Goal: Task Accomplishment & Management: Manage account settings

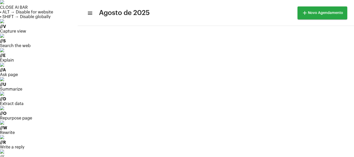
scroll to position [94, 0]
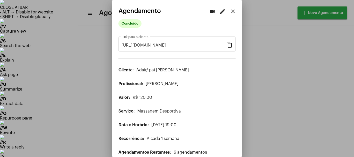
click at [34, 76] on div at bounding box center [177, 78] width 354 height 157
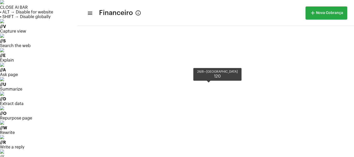
scroll to position [216, 0]
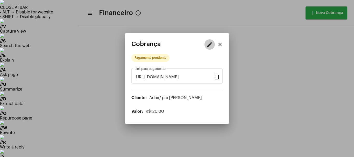
click at [206, 47] on button "edit" at bounding box center [209, 44] width 10 height 10
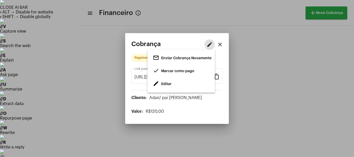
click at [176, 69] on span "Marcar como pago" at bounding box center [177, 71] width 33 height 4
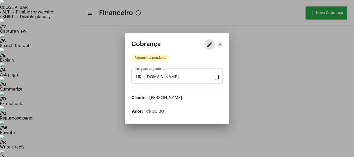
click at [210, 46] on mat-icon "edit" at bounding box center [210, 44] width 6 height 6
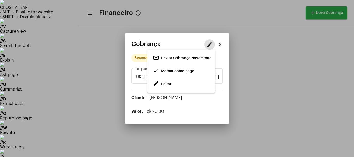
click at [189, 57] on span "Enviar Cobrança Novamente" at bounding box center [186, 59] width 50 height 4
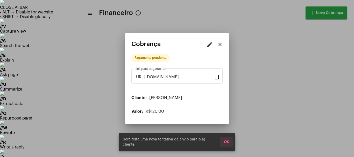
click at [225, 144] on span "OK" at bounding box center [226, 142] width 5 height 4
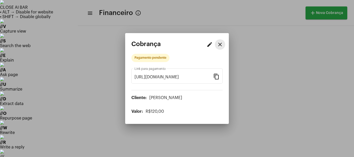
click at [219, 46] on mat-icon "close" at bounding box center [220, 44] width 6 height 6
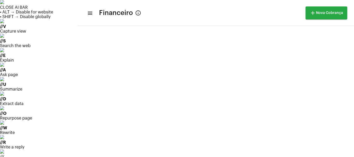
scroll to position [112, 0]
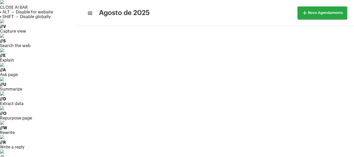
scroll to position [10, 0]
